Goal: Task Accomplishment & Management: Use online tool/utility

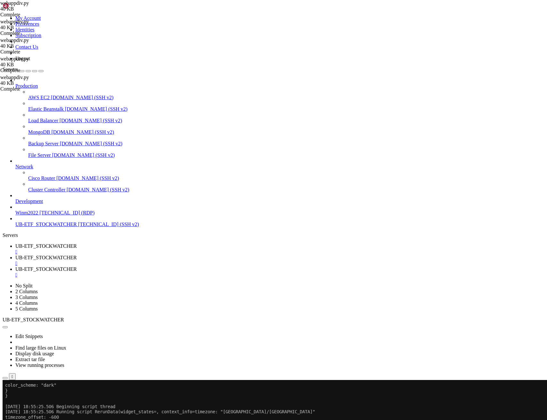
scroll to position [222643, 0]
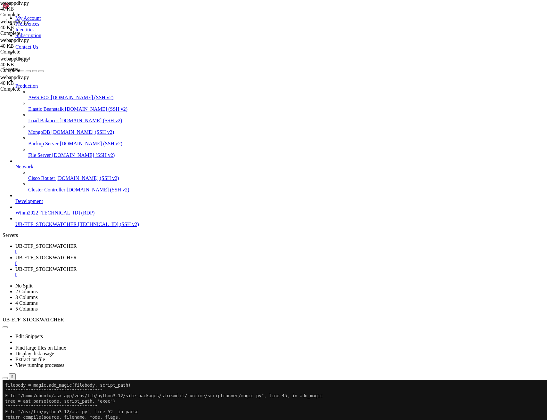
drag, startPoint x: 7, startPoint y: 658, endPoint x: 368, endPoint y: 754, distance: 373.5
click at [77, 255] on span "UB-ETF_STOCKWATCHER" at bounding box center [46, 257] width 62 height 5
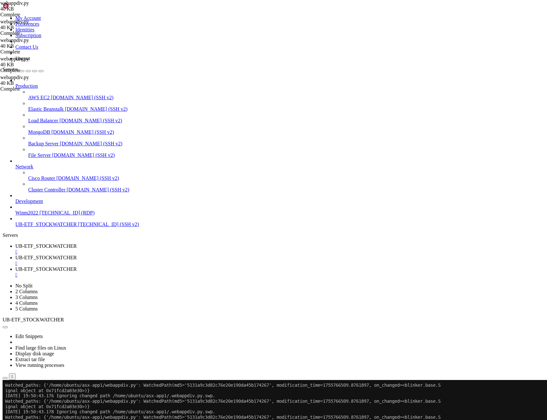
scroll to position [229426, 0]
click at [77, 243] on span "UB-ETF_STOCKWATCHER" at bounding box center [46, 245] width 62 height 5
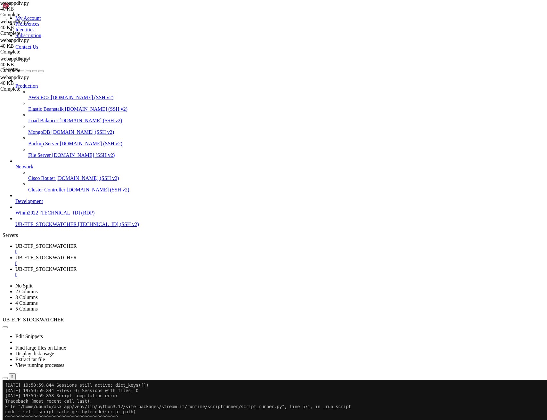
scroll to position [230177, 0]
drag, startPoint x: 6, startPoint y: 652, endPoint x: 346, endPoint y: 754, distance: 354.4
drag, startPoint x: 171, startPoint y: 10, endPoint x: 177, endPoint y: 28, distance: 18.1
click at [171, 255] on link "UB-ETF_STOCKWATCHER " at bounding box center [279, 261] width 529 height 12
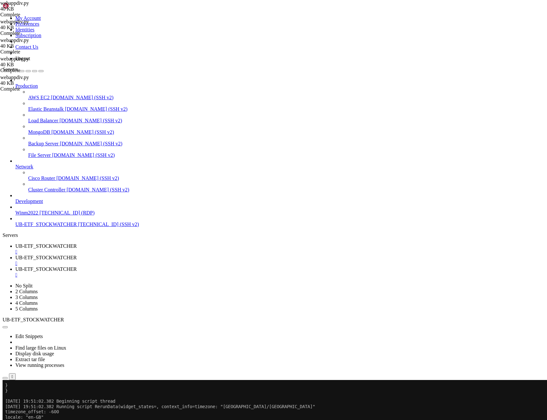
scroll to position [831, 0]
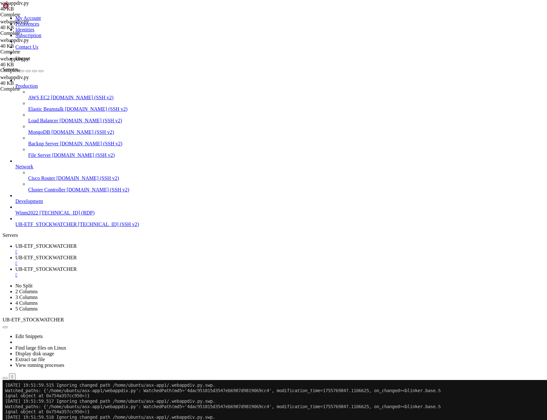
scroll to position [233715, 0]
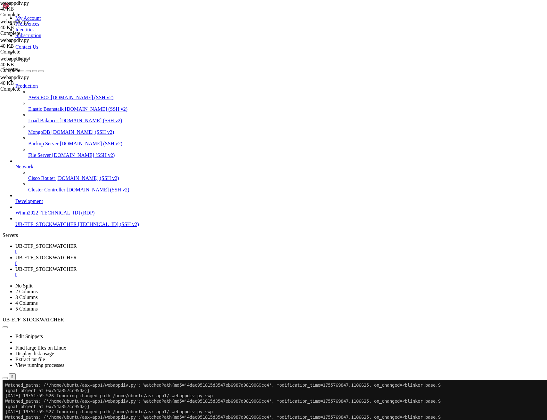
click at [77, 243] on span "UB-ETF_STOCKWATCHER" at bounding box center [46, 245] width 62 height 5
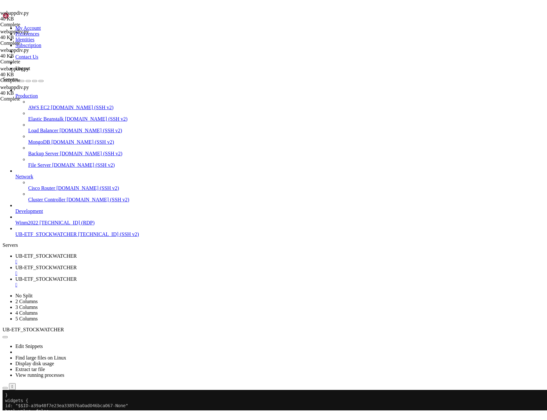
scroll to position [852, 0]
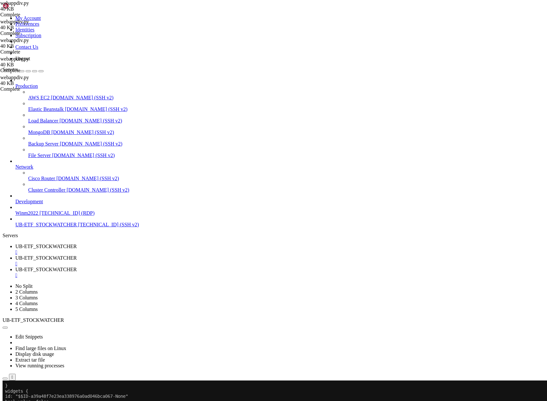
click at [77, 267] on span "UB-ETF_STOCKWATCHER" at bounding box center [46, 269] width 62 height 5
type input "/home/ubuntu/asx-app1"
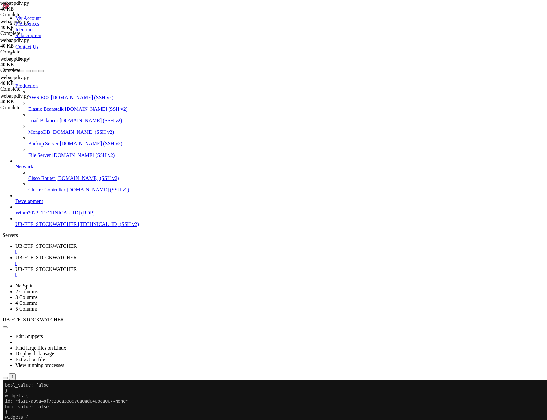
scroll to position [836, 0]
click at [77, 255] on span "UB-ETF_STOCKWATCHER" at bounding box center [46, 257] width 62 height 5
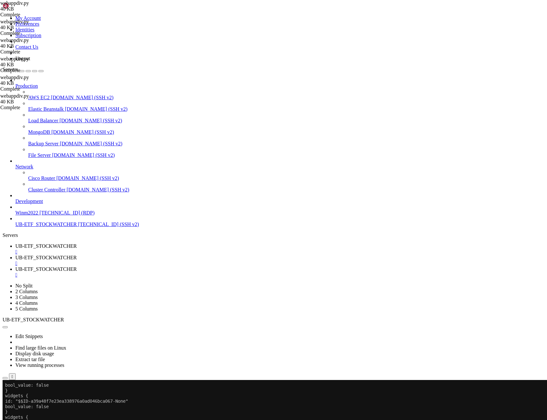
scroll to position [858, 0]
click at [77, 243] on span "UB-ETF_STOCKWATCHER" at bounding box center [46, 245] width 62 height 5
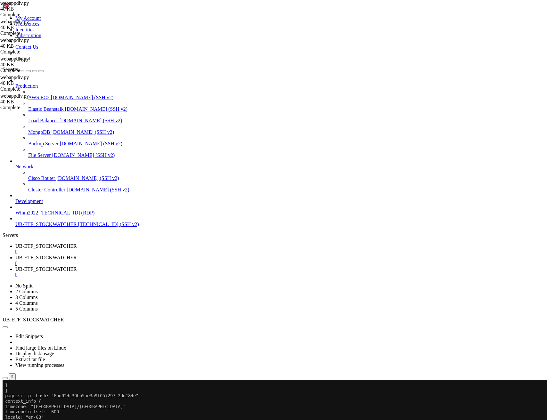
scroll to position [300658, 0]
click at [77, 255] on span "UB-ETF_STOCKWATCHER" at bounding box center [46, 257] width 62 height 5
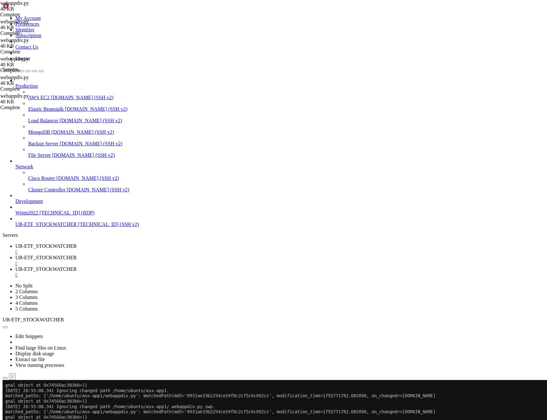
scroll to position [301164, 0]
click at [77, 243] on span "UB-ETF_STOCKWATCHER" at bounding box center [46, 245] width 62 height 5
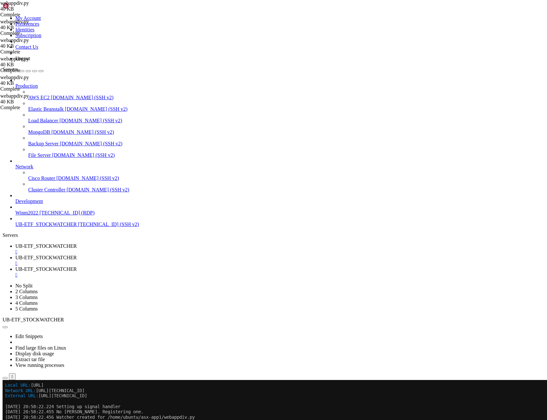
scroll to position [301953, 0]
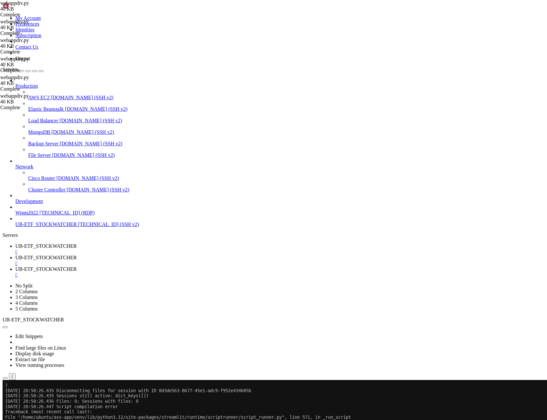
click at [77, 255] on span "UB-ETF_STOCKWATCHER" at bounding box center [46, 257] width 62 height 5
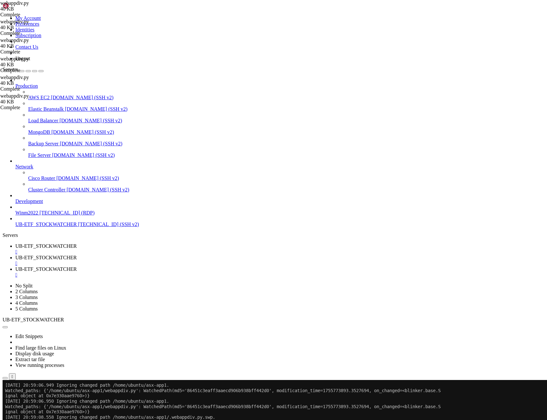
scroll to position [302624, 0]
click at [77, 243] on span "UB-ETF_STOCKWATCHER" at bounding box center [46, 245] width 62 height 5
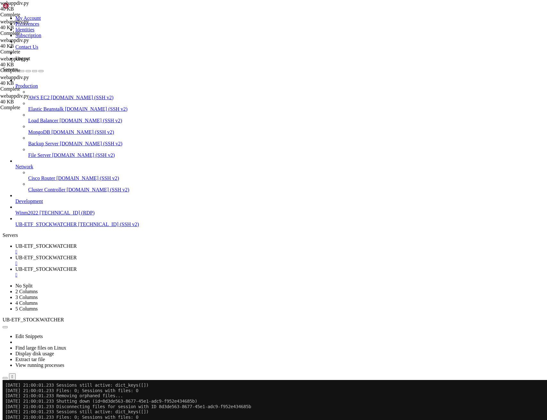
scroll to position [303578, 0]
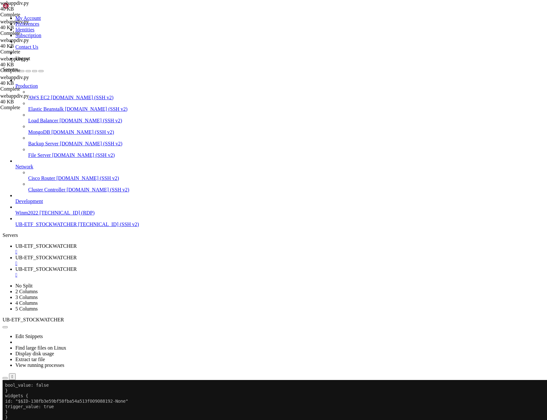
drag, startPoint x: 6, startPoint y: 668, endPoint x: 142, endPoint y: 743, distance: 155.5
click at [77, 255] on span "UB-ETF_STOCKWATCHER" at bounding box center [46, 257] width 62 height 5
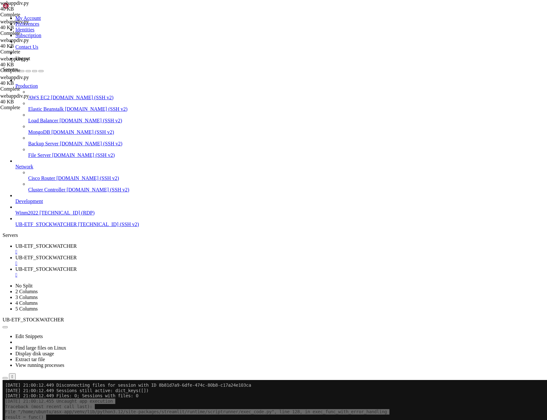
scroll to position [303956, 0]
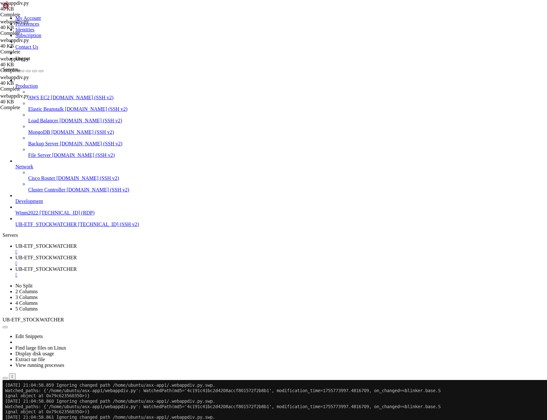
scroll to position [307889, 0]
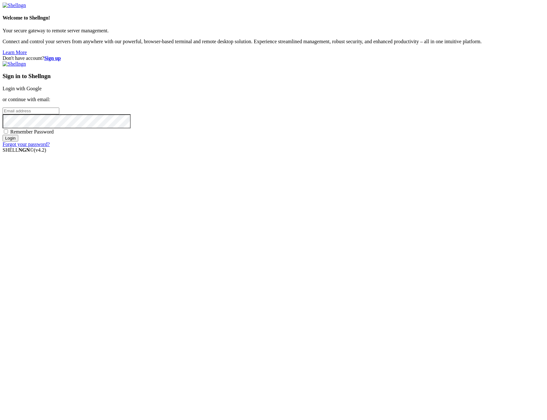
click at [59, 114] on input "email" at bounding box center [31, 111] width 57 height 7
type input "[PERSON_NAME][EMAIL_ADDRESS][DOMAIN_NAME]"
click at [54, 135] on span "Remember Password" at bounding box center [32, 131] width 44 height 5
click at [8, 134] on input "Remember Password" at bounding box center [6, 131] width 4 height 4
checkbox input "true"
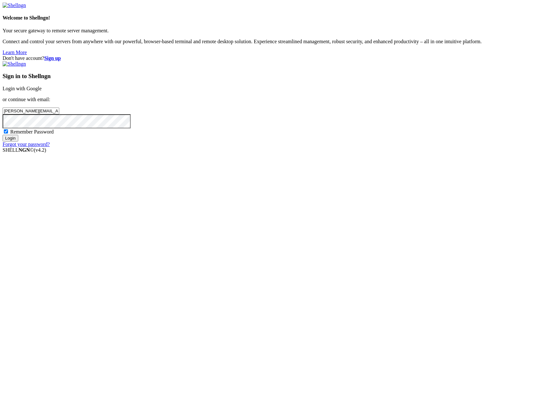
click at [18, 142] on input "Login" at bounding box center [11, 138] width 16 height 7
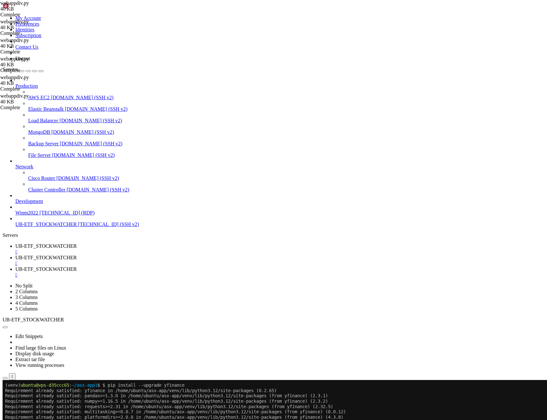
scroll to position [906, 0]
click at [77, 243] on span "UB-ETF_STOCKWATCHER" at bounding box center [46, 245] width 62 height 5
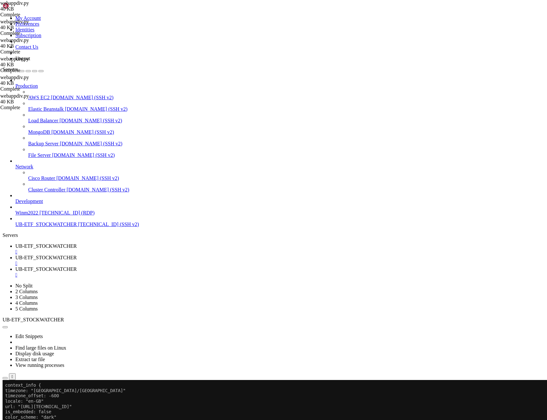
scroll to position [312727, 0]
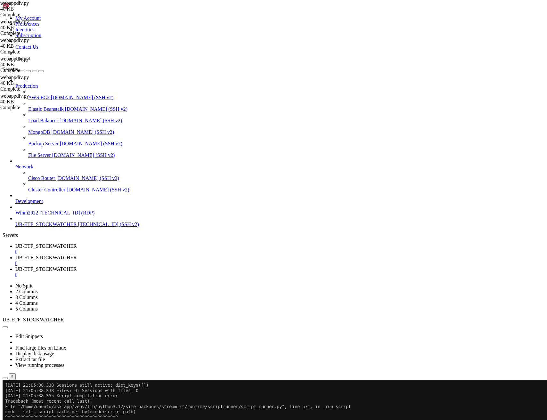
drag, startPoint x: 6, startPoint y: 653, endPoint x: 155, endPoint y: 754, distance: 180.6
click at [77, 255] on span "UB-ETF_STOCKWATCHER" at bounding box center [46, 257] width 62 height 5
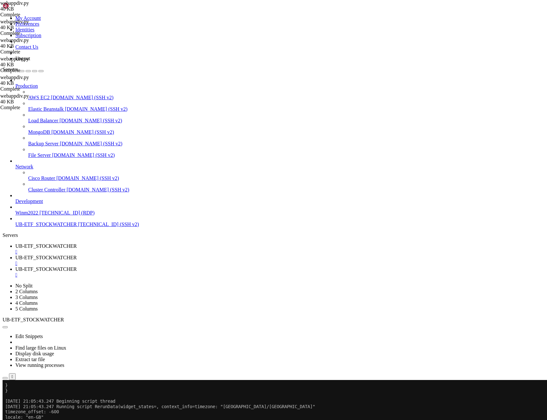
scroll to position [312918, 0]
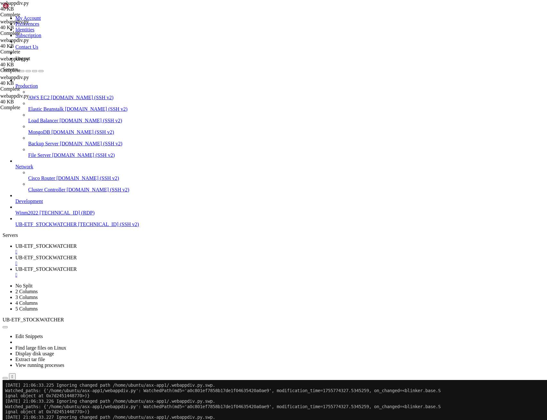
scroll to position [316867, 0]
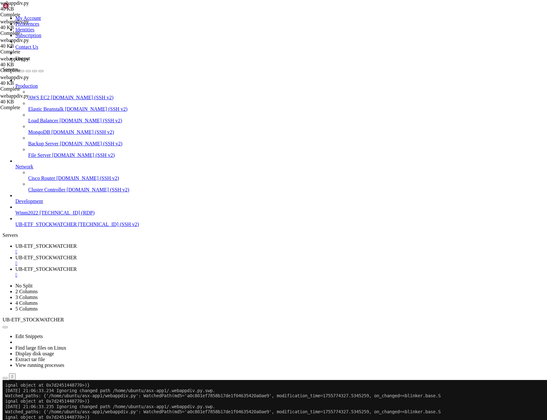
click at [77, 243] on span "UB-ETF_STOCKWATCHER" at bounding box center [46, 245] width 62 height 5
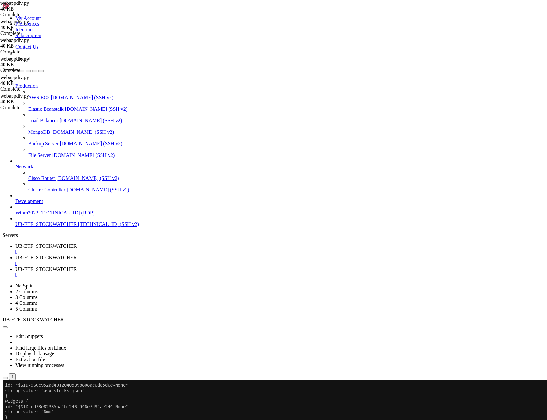
scroll to position [319147, 0]
click at [77, 255] on span "UB-ETF_STOCKWATCHER" at bounding box center [46, 257] width 62 height 5
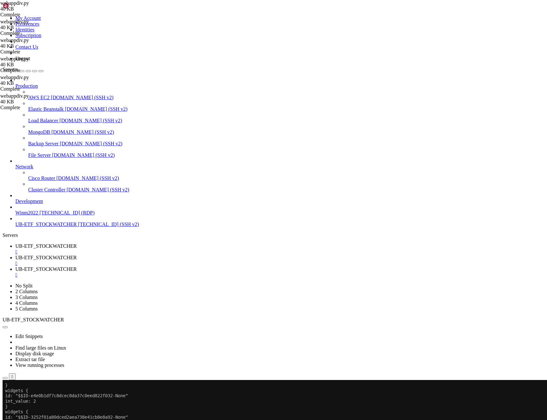
click at [77, 267] on span "UB-ETF_STOCKWATCHER" at bounding box center [46, 269] width 62 height 5
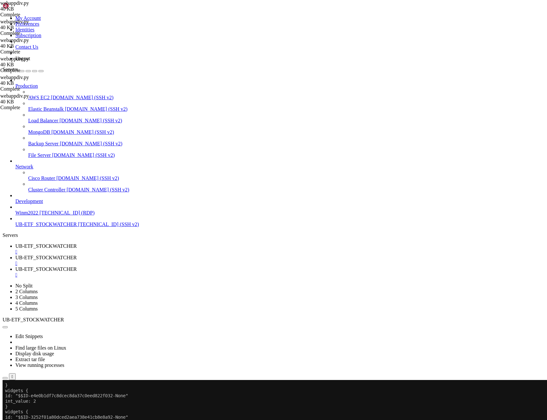
type input "/home/ubuntu/asx-app1"
click at [77, 243] on span "UB-ETF_STOCKWATCHER" at bounding box center [46, 245] width 62 height 5
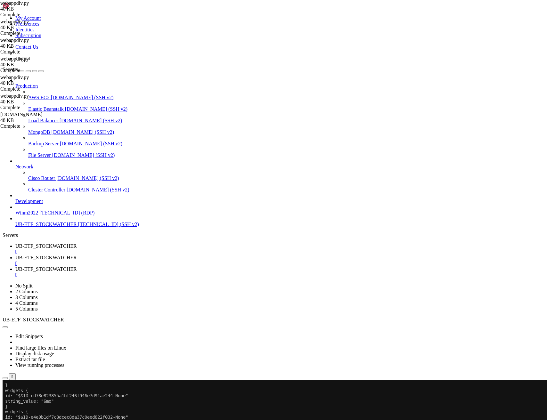
scroll to position [319936, 0]
click at [77, 255] on span "UB-ETF_STOCKWATCHER" at bounding box center [46, 257] width 62 height 5
drag, startPoint x: 8, startPoint y: 453, endPoint x: 88, endPoint y: 483, distance: 85.9
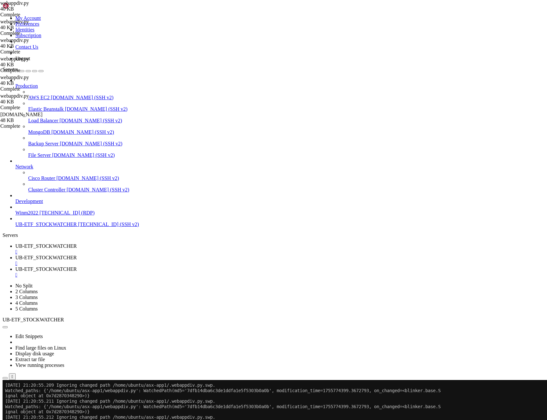
scroll to position [324427, 0]
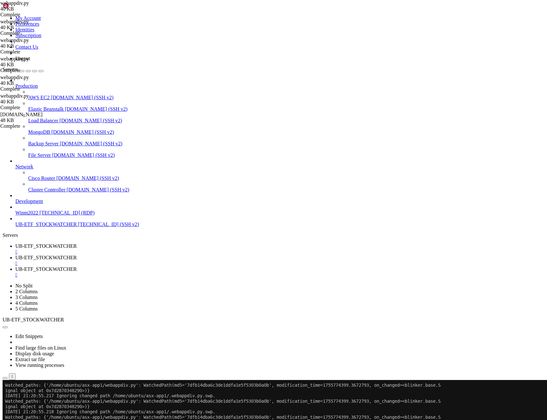
scroll to position [324534, 0]
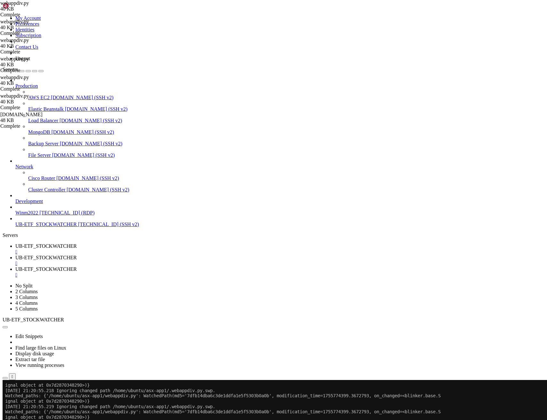
click at [77, 243] on span "UB-ETF_STOCKWATCHER" at bounding box center [46, 245] width 62 height 5
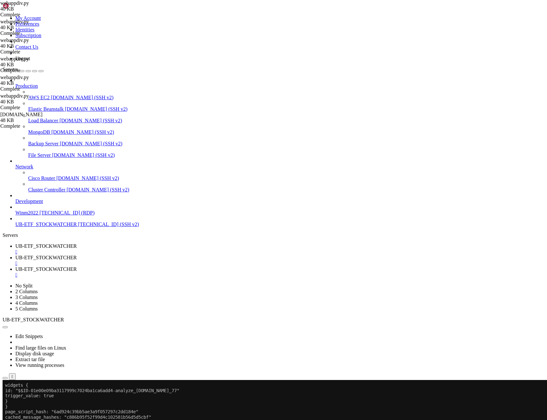
scroll to position [332297, 0]
click at [77, 255] on span "UB-ETF_STOCKWATCHER" at bounding box center [46, 257] width 62 height 5
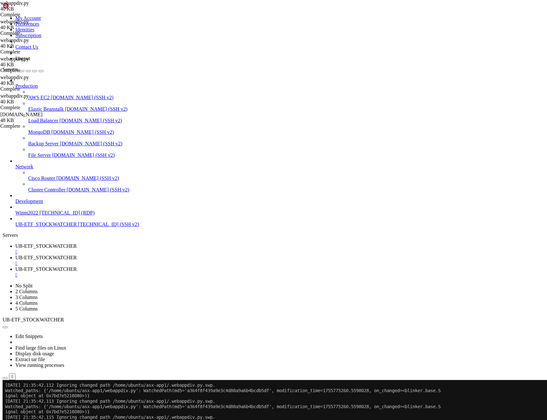
scroll to position [337172, 0]
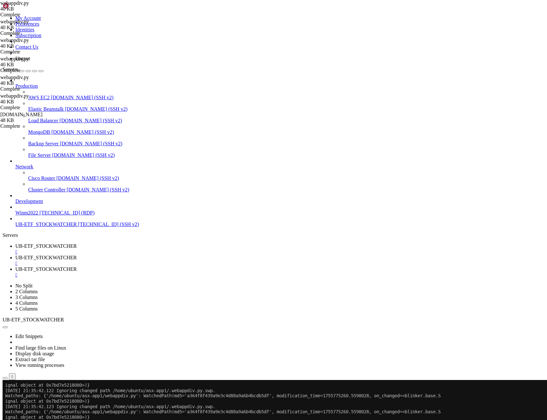
click at [77, 243] on span "UB-ETF_STOCKWATCHER" at bounding box center [46, 245] width 62 height 5
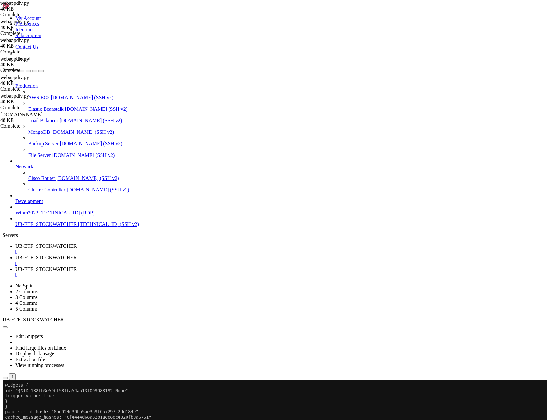
scroll to position [339879, 0]
click at [77, 255] on span "UB-ETF_STOCKWATCHER" at bounding box center [46, 257] width 62 height 5
click at [77, 267] on span "UB-ETF_STOCKWATCHER" at bounding box center [46, 269] width 62 height 5
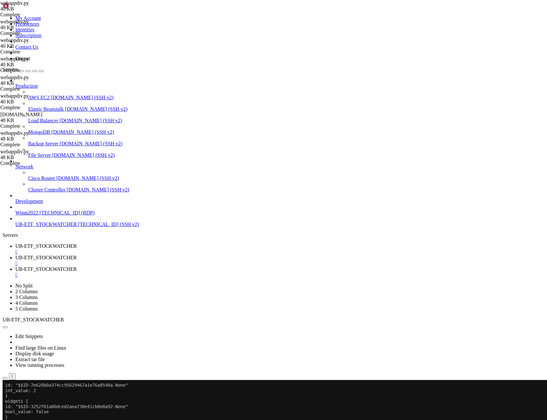
scroll to position [343614, 0]
